Goal: Ask a question

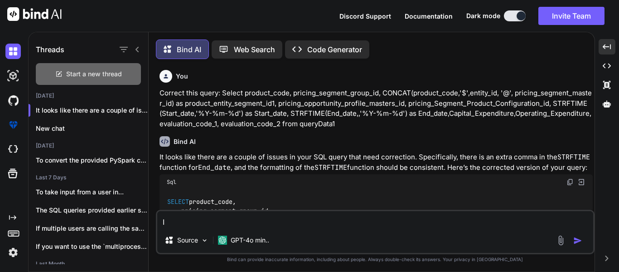
type textarea "I"
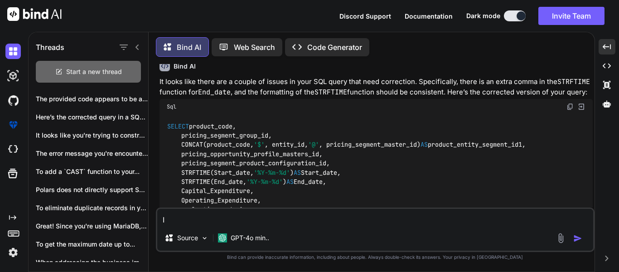
click at [51, 69] on div "Start a new thread" at bounding box center [88, 72] width 105 height 22
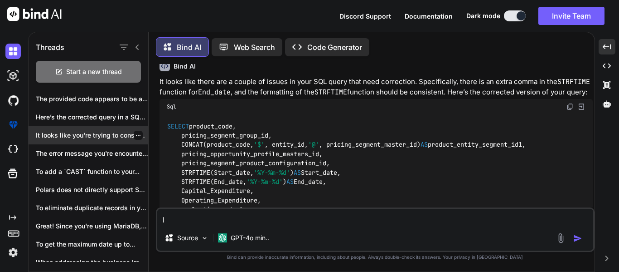
type textarea "x"
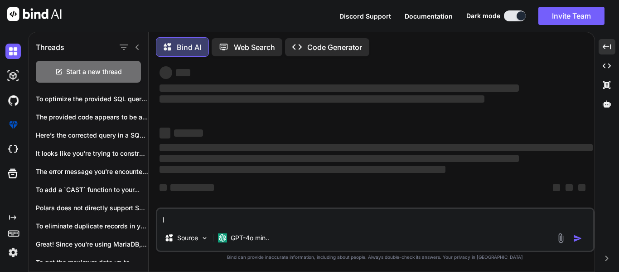
scroll to position [17, 0]
click at [205, 215] on textarea "I" at bounding box center [375, 217] width 436 height 16
type textarea "In"
type textarea "x"
type textarea "In"
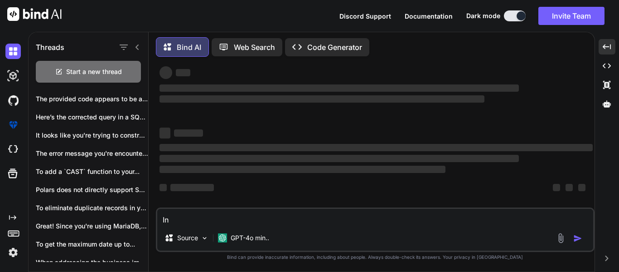
type textarea "x"
type textarea "In t"
type textarea "x"
type textarea "In th"
type textarea "x"
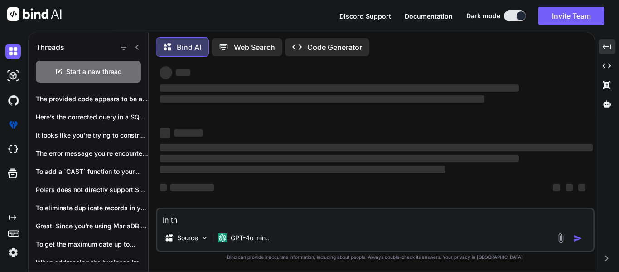
type textarea "In thi"
type textarea "x"
type textarea "In this"
type textarea "x"
type textarea "In this"
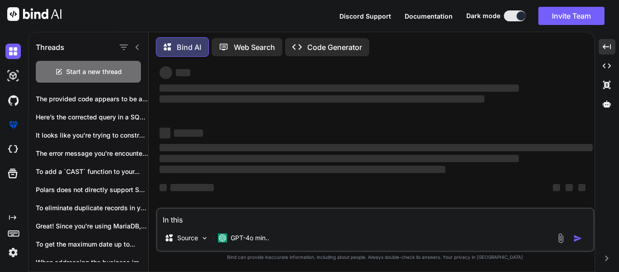
type textarea "x"
type textarea "In this q"
type textarea "x"
type textarea "In this qu"
type textarea "x"
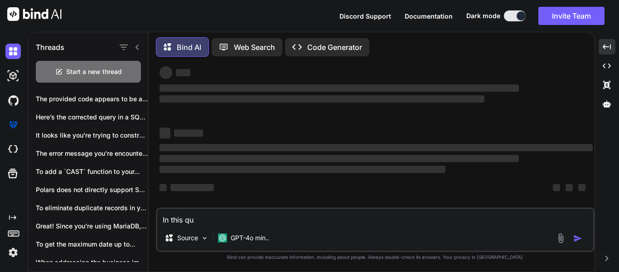
type textarea "In this que"
type textarea "x"
type textarea "In this quer"
type textarea "x"
type textarea "In this query"
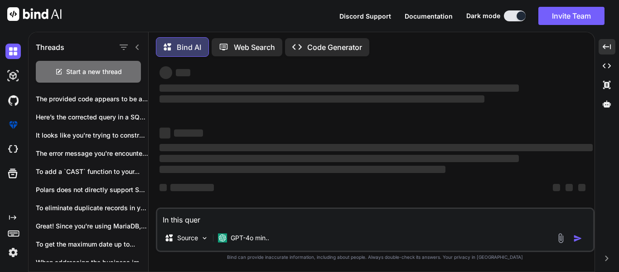
type textarea "x"
type textarea "In this query"
type textarea "x"
type textarea "In this query p"
type textarea "x"
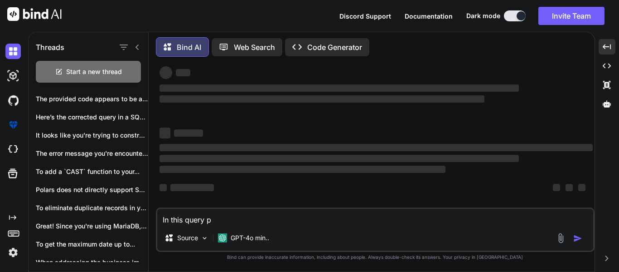
type textarea "In this query pr"
type textarea "x"
type textarea "In this query pri"
type textarea "x"
type textarea "In this query pric"
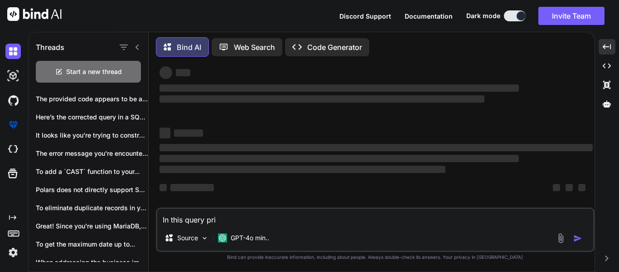
type textarea "x"
type textarea "In this query prici"
type textarea "x"
type textarea "In this query pricie"
type textarea "x"
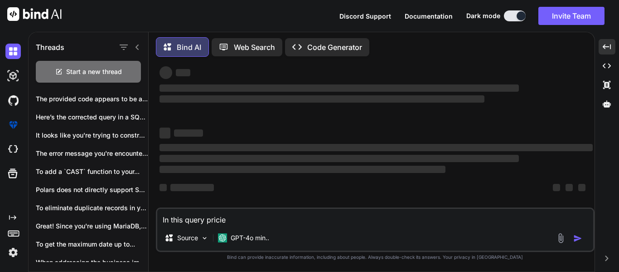
type textarea "In this query prici"
type textarea "x"
type textarea "In this query pric"
type textarea "x"
type textarea "In this query price"
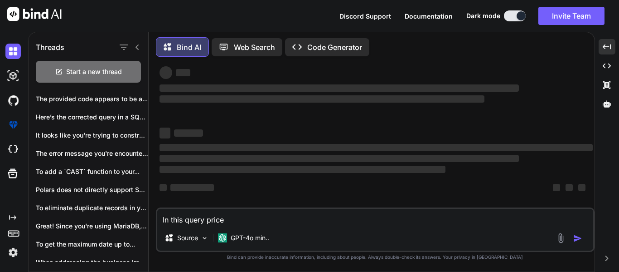
type textarea "x"
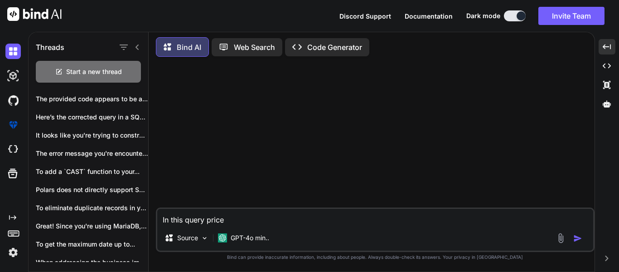
type textarea "In this query price_"
type textarea "x"
type textarea "In this query price_m"
type textarea "x"
type textarea "In this query price_mo"
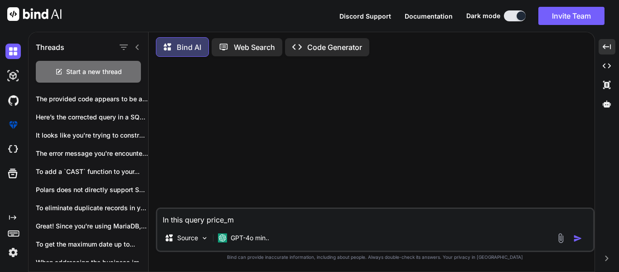
type textarea "x"
type textarea "In this query price_mod"
type textarea "x"
type textarea "In this query price_mode"
type textarea "x"
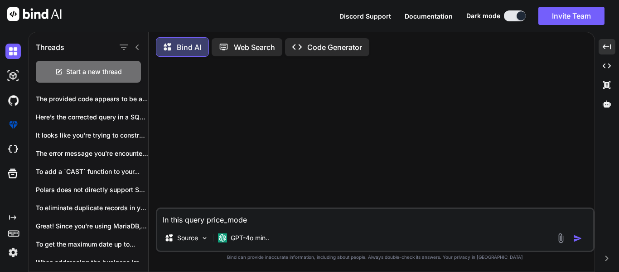
type textarea "In this query price_model"
type textarea "x"
type textarea "In this query price_model_"
type textarea "x"
type textarea "In this query price_model_i"
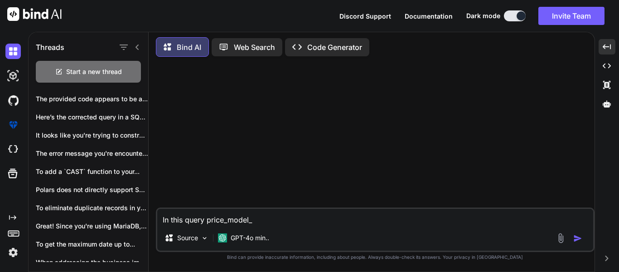
type textarea "x"
type textarea "In this query price_model_it"
type textarea "x"
type textarea "In this query price_model_ite"
type textarea "x"
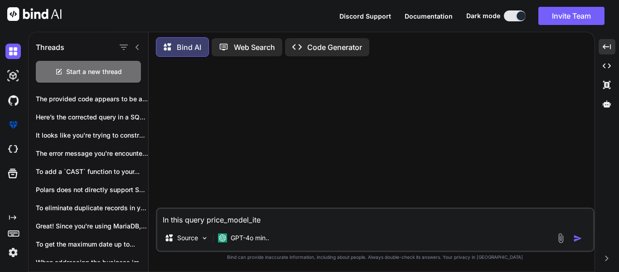
type textarea "In this query price_model_item"
type textarea "x"
type textarea "In this query price_model_item_"
type textarea "x"
type textarea "In this query price_model_item_t"
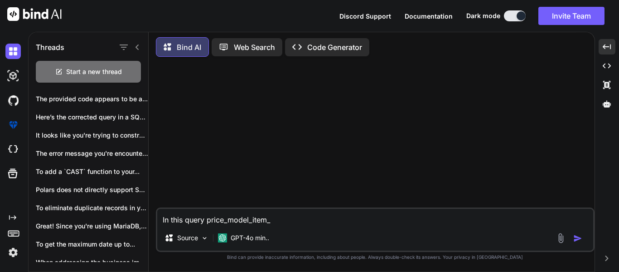
type textarea "x"
type textarea "In this query price_model_item_ti"
type textarea "x"
type textarea "In this query price_model_item_tit"
type textarea "x"
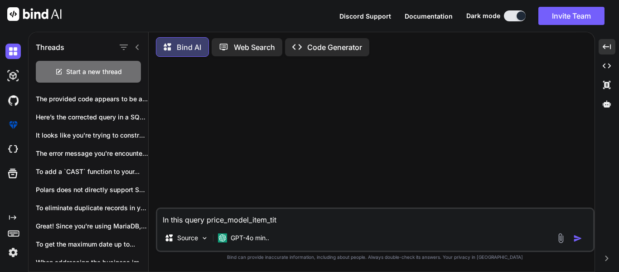
type textarea "In this query price_model_item_titl"
type textarea "x"
type textarea "In this query price_model_item_title"
type textarea "x"
type textarea "In this query price_model_item_title"
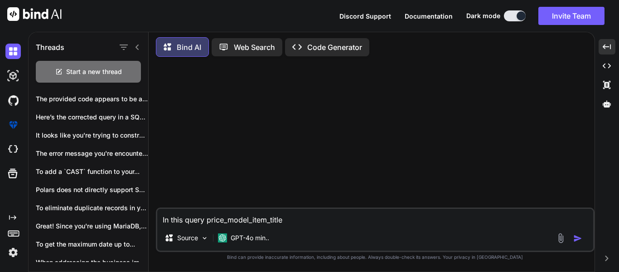
type textarea "x"
type textarea "In this query price_model_item_title s"
type textarea "x"
type textarea "In this query price_model_item_title sh"
type textarea "x"
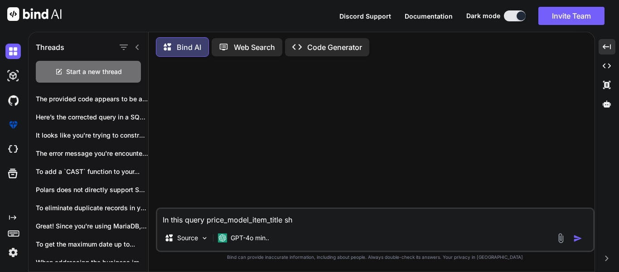
type textarea "In this query price_model_item_title sho"
type textarea "x"
type textarea "In this query price_model_item_title shou"
type textarea "x"
type textarea "In this query price_model_item_title shoul"
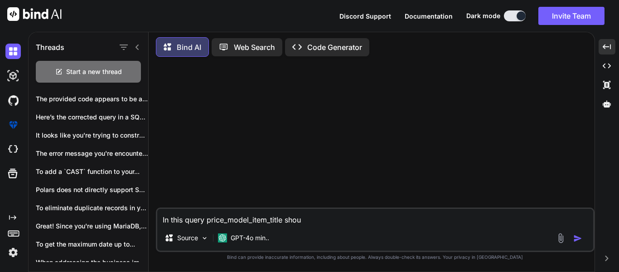
type textarea "x"
type textarea "In this query price_model_item_title should"
type textarea "x"
type textarea "In this query price_model_item_title should"
type textarea "x"
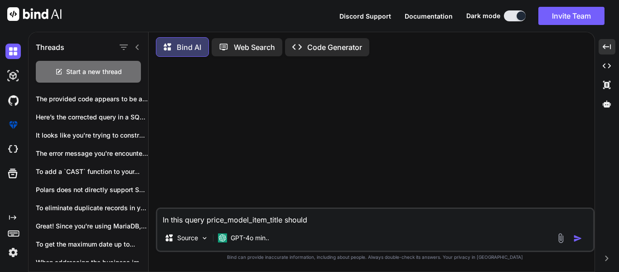
type textarea "In this query price_model_item_title should b"
type textarea "x"
type textarea "In this query price_model_item_title should be"
type textarea "x"
type textarea "In this query price_model_item_title should be"
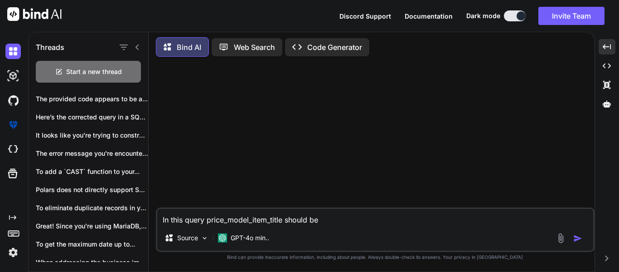
type textarea "x"
type textarea "In this query price_model_item_title should be c"
type textarea "x"
type textarea "In this query price_model_item_title should be co"
type textarea "x"
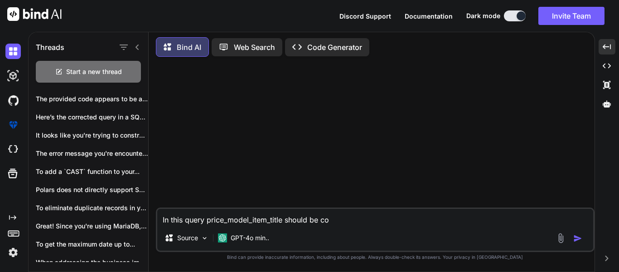
type textarea "In this query price_model_item_title should be com"
type textarea "x"
type textarea "In this query price_model_item_title should be comi"
type textarea "x"
type textarea "In this query price_model_item_title should be comin"
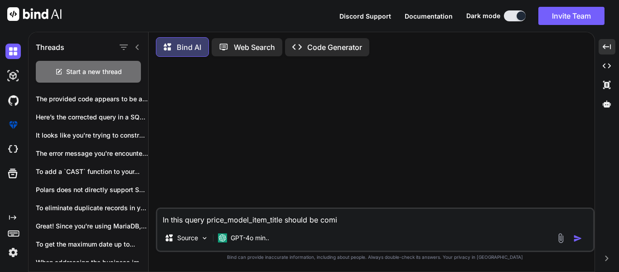
type textarea "x"
type textarea "In this query price_model_item_title should be coming"
type textarea "x"
type textarea "In this query price_model_item_title should be coming"
type textarea "x"
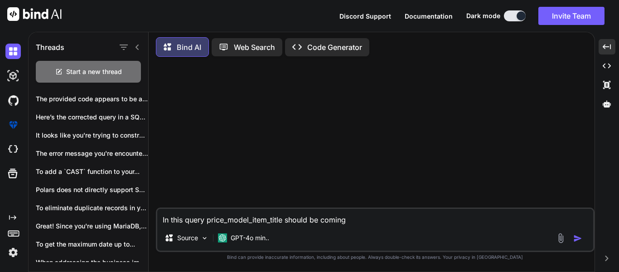
type textarea "In this query price_model_item_title should be coming b"
type textarea "x"
type textarea "In this query price_model_item_title should be coming bu"
type textarea "x"
type textarea "In this query price_model_item_title should be coming but"
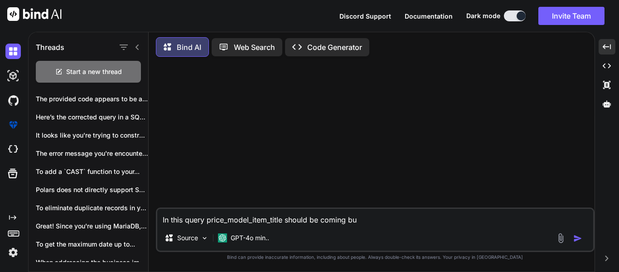
type textarea "x"
type textarea "In this query price_model_item_title should be coming but"
type textarea "x"
type textarea "In this query price_model_item_title should be coming but i"
type textarea "x"
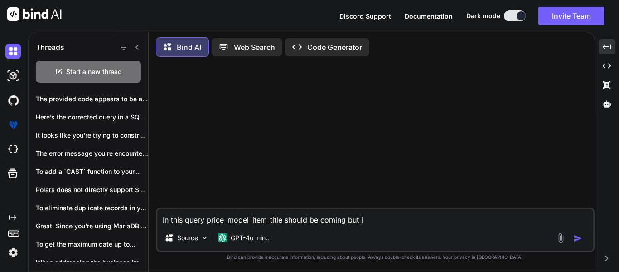
type textarea "In this query price_model_item_title should be coming but it"
type textarea "x"
type textarea "In this query price_model_item_title should be coming but it"
type textarea "x"
type textarea "In this query price_model_item_title should be coming but it i"
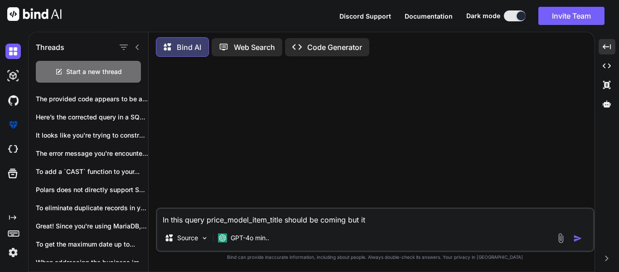
type textarea "x"
type textarea "In this query price_model_item_title should be coming but it is"
type textarea "x"
type textarea "In this query price_model_item_title should be coming but it is"
type textarea "x"
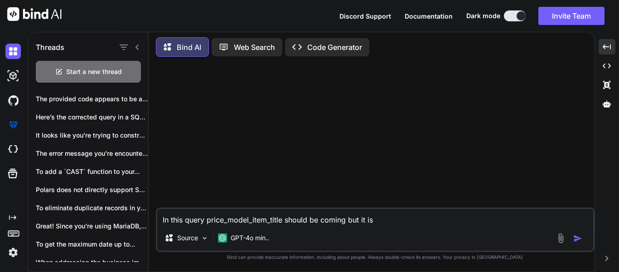
type textarea "In this query price_model_item_title should be coming but it is c"
type textarea "x"
type textarea "In this query price_model_item_title should be coming but it is co"
type textarea "x"
type textarea "In this query price_model_item_title should be coming but it is com"
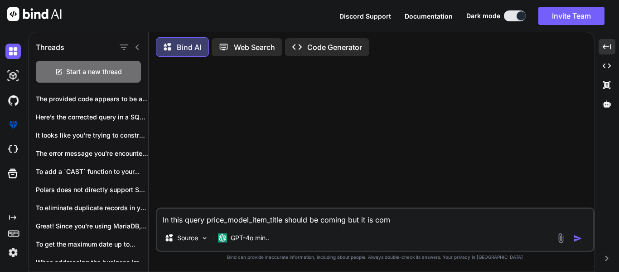
type textarea "x"
type textarea "In this query price_model_item_title should be coming but it is comn"
type textarea "x"
type textarea "In this query price_model_item_title should be coming but it is comng"
type textarea "x"
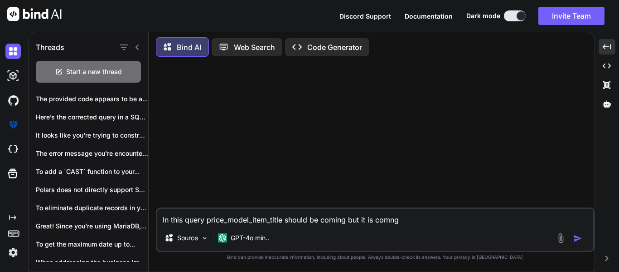
type textarea "In this query price_model_item_title should be coming but it is comn"
type textarea "x"
type textarea "In this query price_model_item_title should be coming but it is com"
type textarea "x"
type textarea "In this query price_model_item_title should be coming but it is comi"
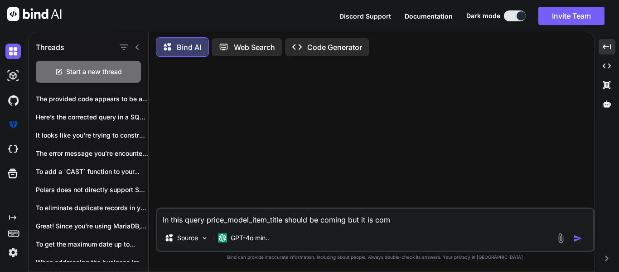
type textarea "x"
type textarea "In this query price_model_item_title should be coming but it is comin"
type textarea "x"
type textarea "In this query price_model_item_title should be coming but it is coming"
type textarea "x"
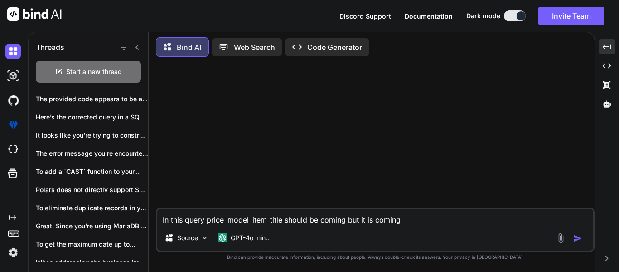
type textarea "In this query price_model_item_title should be coming but it is coming"
type textarea "x"
type textarea "In this query price_model_item_title should be coming but it is coming a"
type textarea "x"
type textarea "In this query price_model_item_title should be coming but it is coming as"
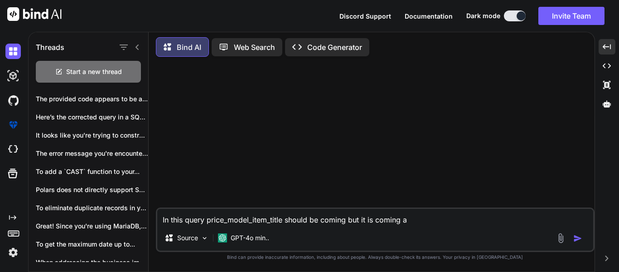
type textarea "x"
type textarea "In this query price_model_item_title should be coming but it is coming as"
type textarea "x"
type textarea "In this query price_model_item_title should be coming but it is coming as n"
type textarea "x"
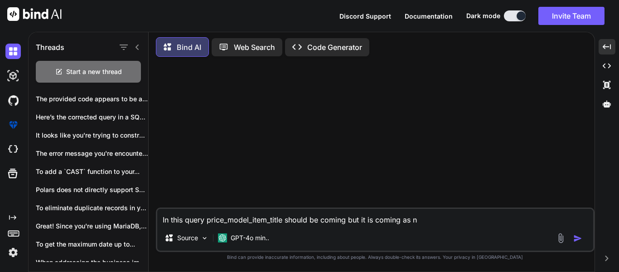
type textarea "In this query price_model_item_title should be coming but it is coming as nu"
type textarea "x"
type textarea "In this query price_model_item_title should be coming but it is coming as nul"
type textarea "x"
type textarea "In this query price_model_item_title should be coming but it is coming as null"
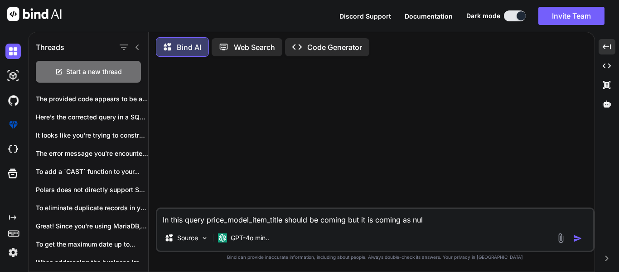
type textarea "x"
type textarea "In this query price_model_item_title should be coming but it is coming as null"
type textarea "x"
type textarea "In this query price_model_item_title should be coming but it is coming as null"
type textarea "x"
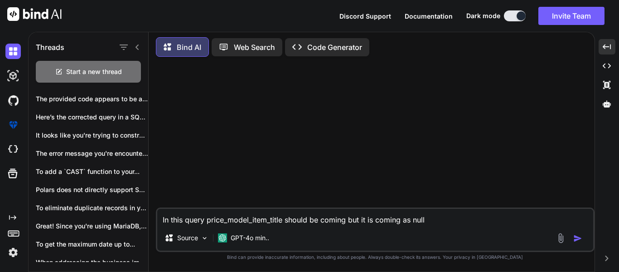
type textarea "In this query price_model_item_title should be coming but it is coming as nul"
type textarea "x"
type textarea "In this query price_model_item_title should be coming but it is coming as nu"
type textarea "x"
type textarea "In this query price_model_item_title should be coming but it is coming as n"
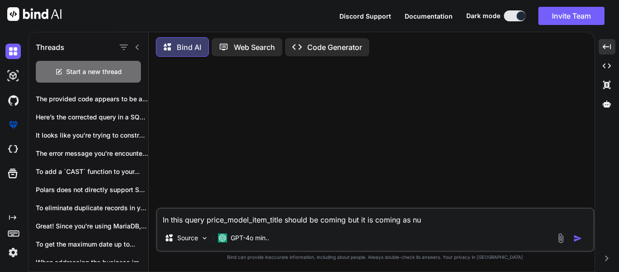
type textarea "x"
type textarea "In this query price_model_item_title should be coming but it is coming as"
type textarea "x"
type textarea "In this query price_model_item_title should be coming but it is coming as"
type textarea "x"
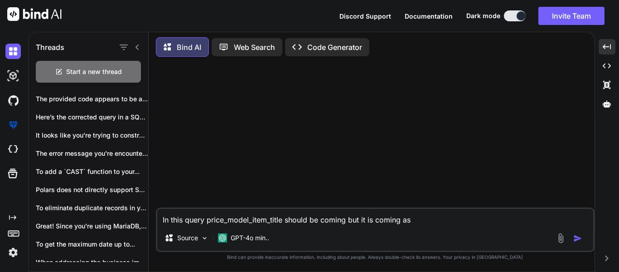
type textarea "In this query price_model_item_title should be coming but it is coming a"
type textarea "x"
type textarea "In this query price_model_item_title should be coming but it is coming"
type textarea "x"
type textarea "In this query price_model_item_title should be coming but it is coming"
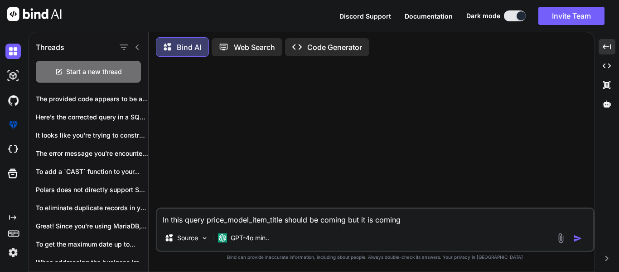
type textarea "x"
type textarea "In this query price_model_item_title should be coming but it is comin"
type textarea "x"
type textarea "In this query price_model_item_title should be coming but it is comi"
type textarea "x"
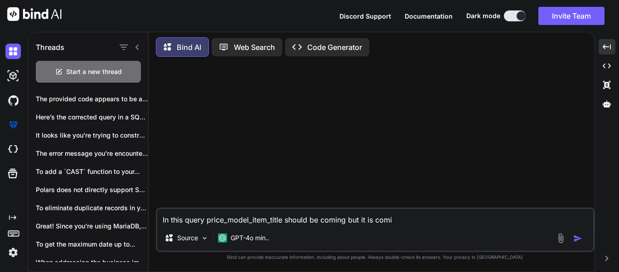
type textarea "In this query price_model_item_title should be coming but it is com"
type textarea "x"
type textarea "In this query price_model_item_title should be coming but it is co"
type textarea "x"
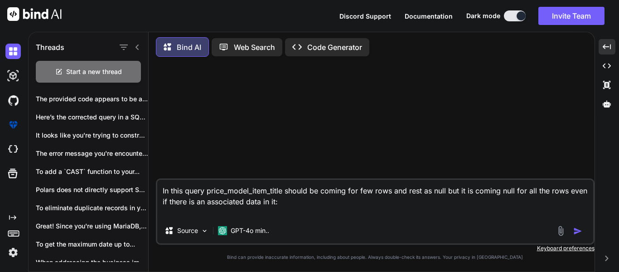
paste textarea "select [DOMAIN_NAME], [DOMAIN_NAME]_name, posm.pricing_id, [DOMAIN_NAME], [DOMA…"
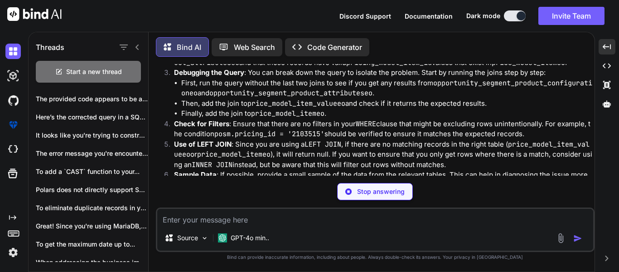
scroll to position [441, 0]
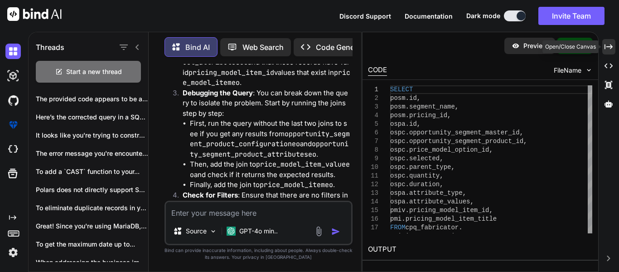
click at [607, 46] on icon "Created with Pixso." at bounding box center [609, 47] width 8 height 8
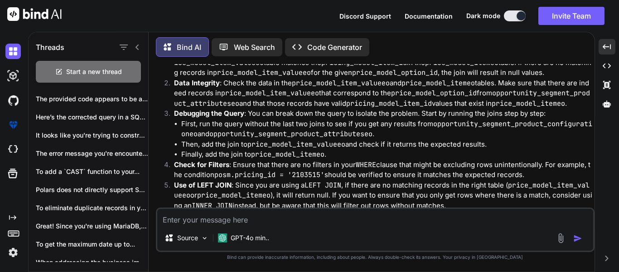
scroll to position [131, 0]
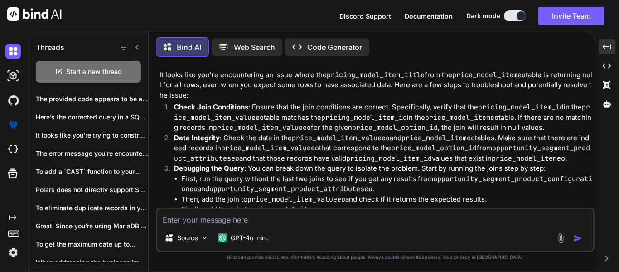
click at [343, 207] on div "Source GPT-4o min.." at bounding box center [375, 229] width 439 height 44
click at [344, 208] on div "Source GPT-4o min.." at bounding box center [375, 229] width 439 height 44
click at [344, 213] on textarea at bounding box center [375, 217] width 436 height 16
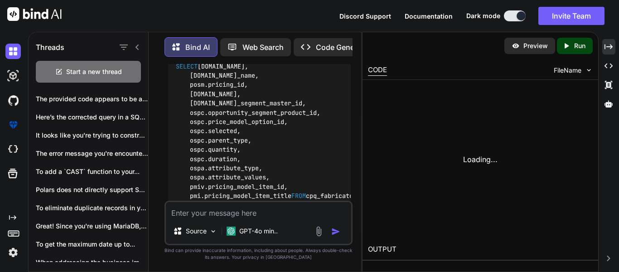
scroll to position [1250, 0]
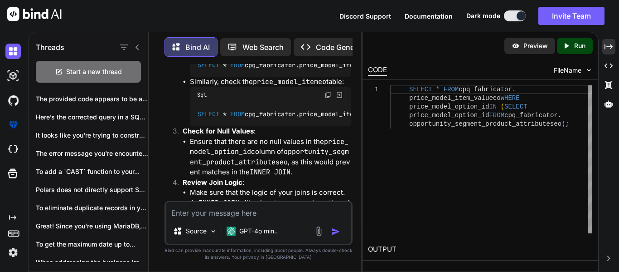
click at [606, 51] on div "Created with Pixso." at bounding box center [608, 46] width 13 height 15
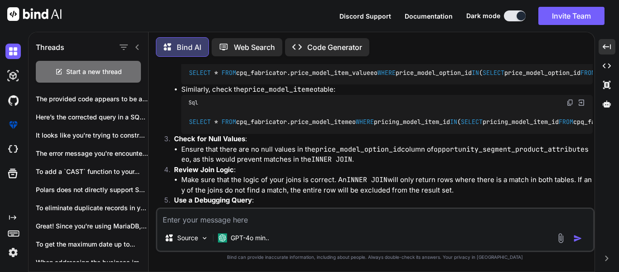
scroll to position [760, 0]
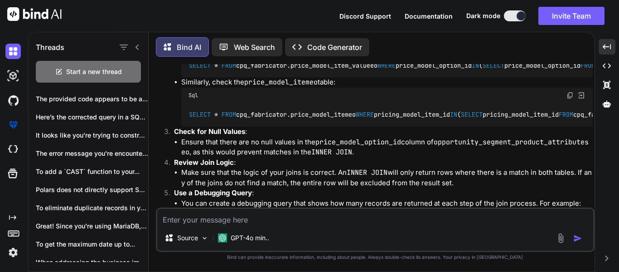
click at [571, 49] on img at bounding box center [570, 45] width 7 height 7
click at [568, 99] on img at bounding box center [570, 95] width 7 height 7
drag, startPoint x: 109, startPoint y: 74, endPoint x: 121, endPoint y: 80, distance: 13.8
click at [109, 73] on div "Start a new thread" at bounding box center [88, 72] width 105 height 22
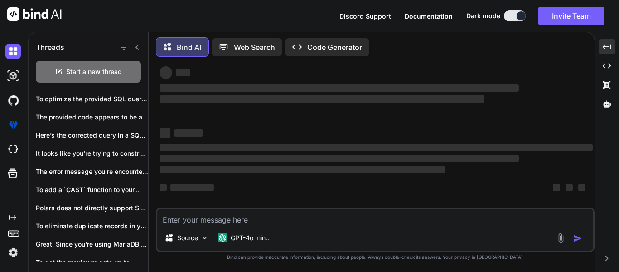
scroll to position [17, 0]
click at [252, 213] on textarea at bounding box center [375, 217] width 436 height 16
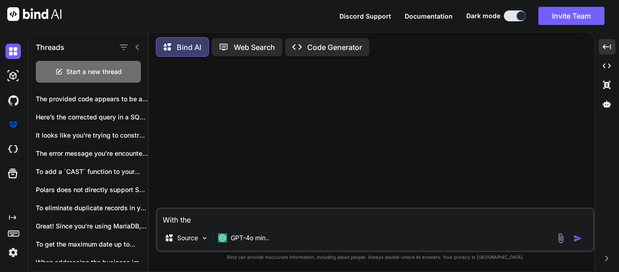
scroll to position [0, 0]
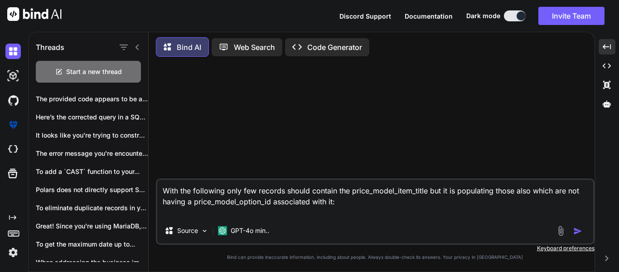
paste textarea "select [DOMAIN_NAME], [DOMAIN_NAME]_name, posm.pricing_id, [DOMAIN_NAME], [DOMA…"
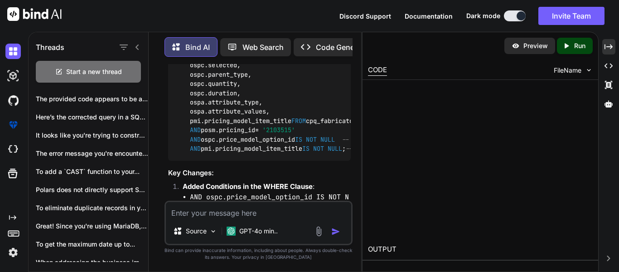
scroll to position [591, 0]
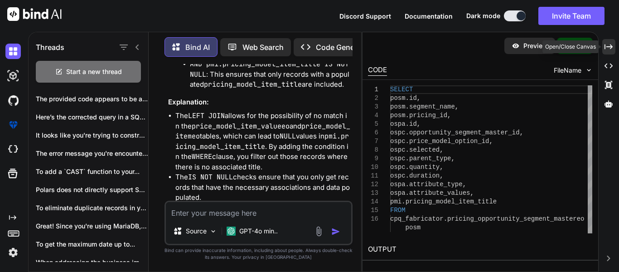
click at [612, 45] on icon "Created with Pixso." at bounding box center [609, 47] width 8 height 8
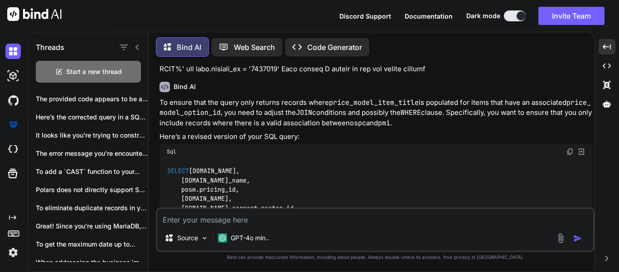
scroll to position [94, 0]
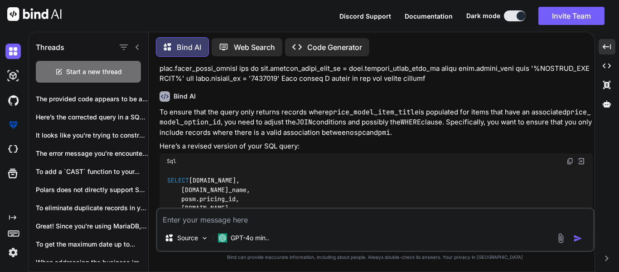
click at [571, 160] on img at bounding box center [570, 160] width 7 height 7
